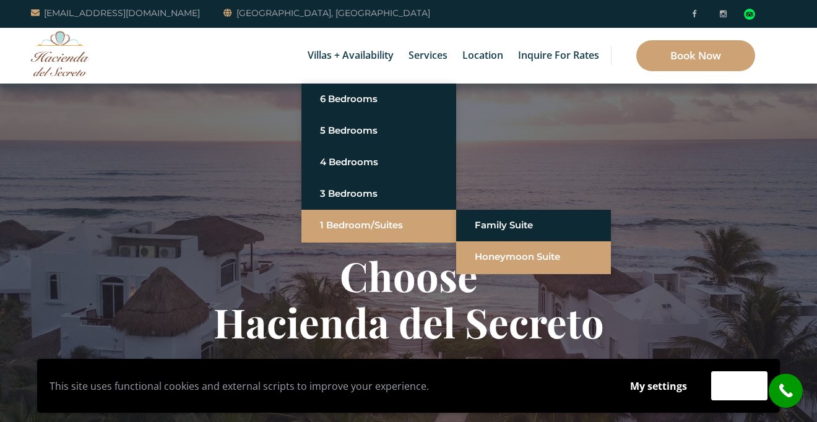
click at [498, 254] on link "Honeymoon Suite" at bounding box center [534, 257] width 118 height 22
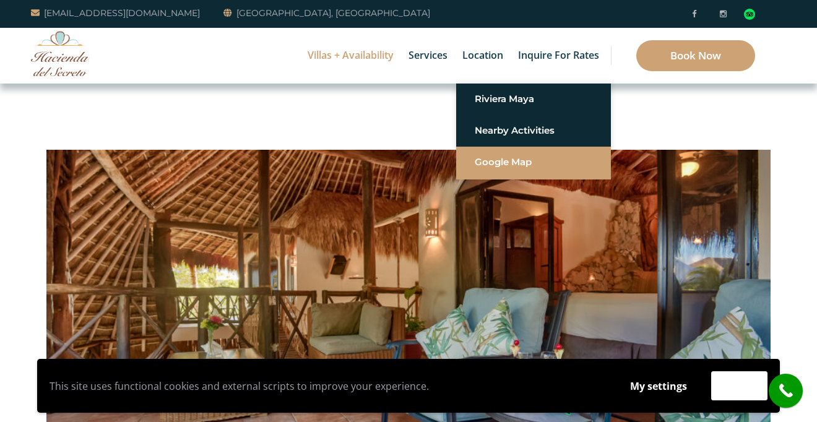
click at [505, 162] on link "Google Map" at bounding box center [534, 162] width 118 height 22
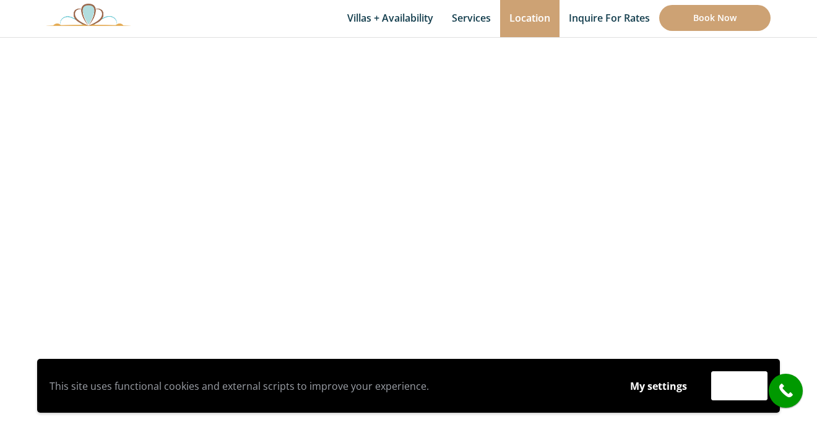
scroll to position [200, 0]
